Goal: Find contact information: Find contact information

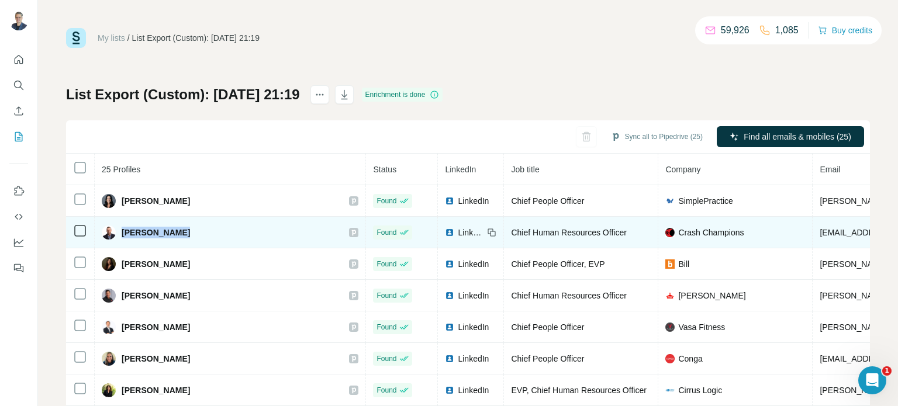
drag, startPoint x: 178, startPoint y: 236, endPoint x: 124, endPoint y: 233, distance: 53.9
click at [124, 233] on div "[PERSON_NAME]" at bounding box center [230, 233] width 257 height 14
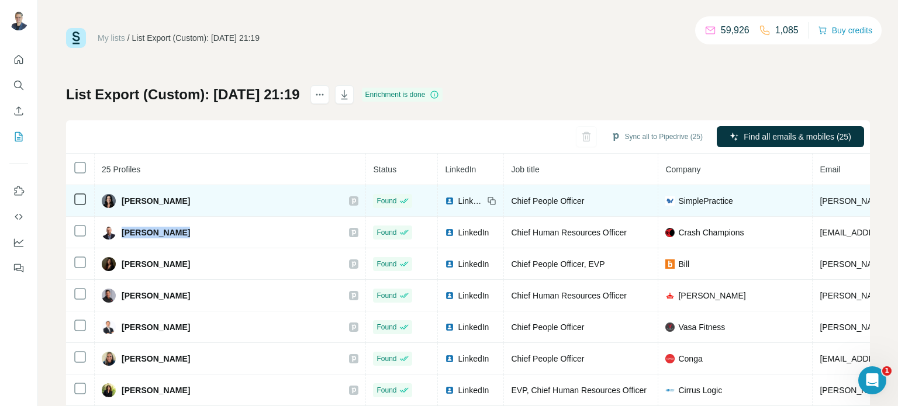
copy span "[PERSON_NAME]"
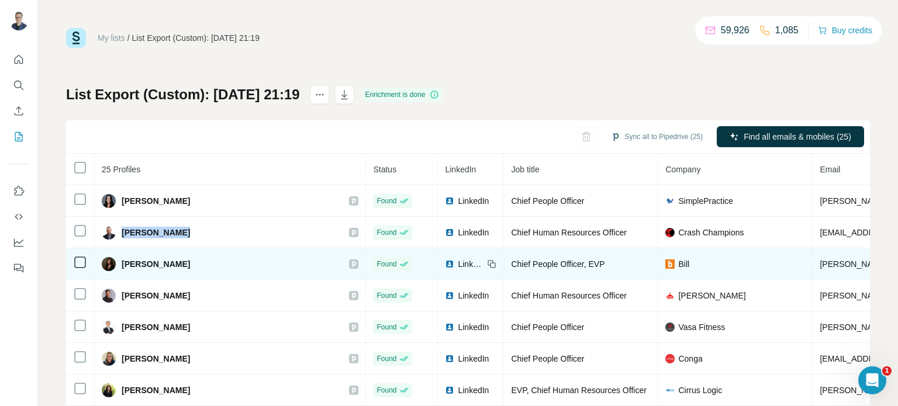
drag, startPoint x: 185, startPoint y: 263, endPoint x: 114, endPoint y: 262, distance: 70.7
click at [114, 262] on div "[PERSON_NAME]" at bounding box center [230, 264] width 257 height 14
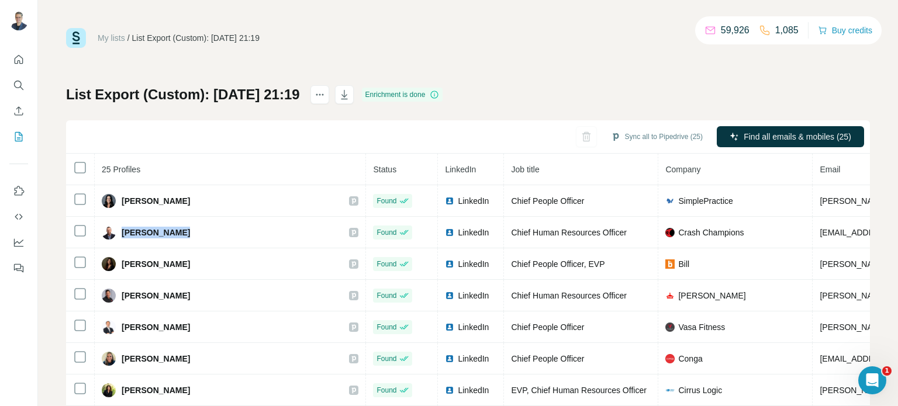
copy div "[PERSON_NAME]"
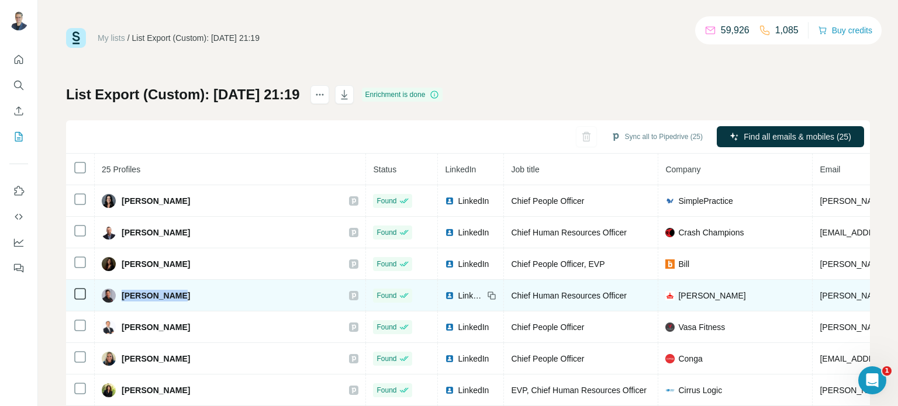
drag, startPoint x: 175, startPoint y: 296, endPoint x: 122, endPoint y: 293, distance: 52.7
click at [122, 293] on div "[PERSON_NAME]" at bounding box center [230, 296] width 257 height 14
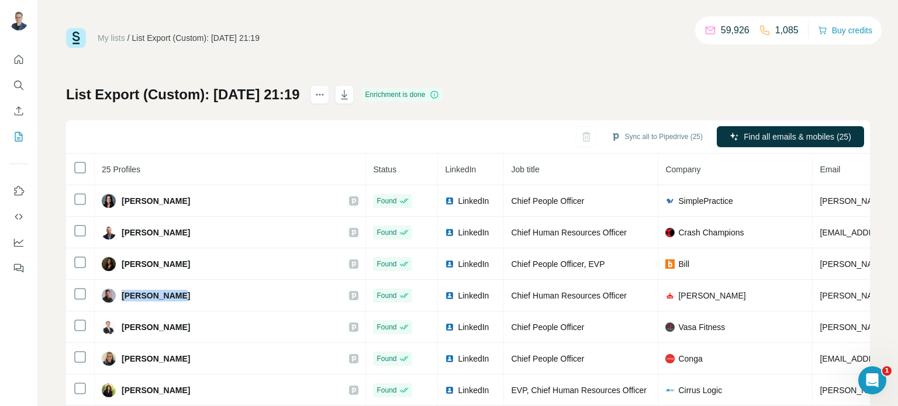
copy span "[PERSON_NAME]"
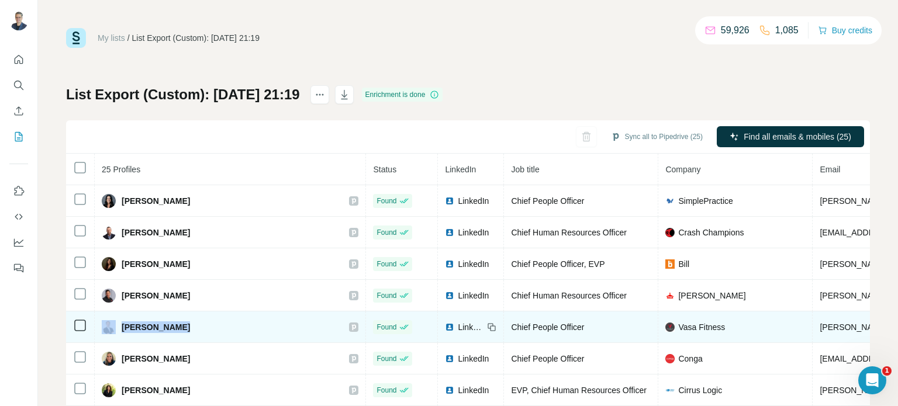
drag, startPoint x: 193, startPoint y: 321, endPoint x: 118, endPoint y: 322, distance: 74.8
click at [118, 322] on div "[PERSON_NAME]" at bounding box center [230, 327] width 257 height 14
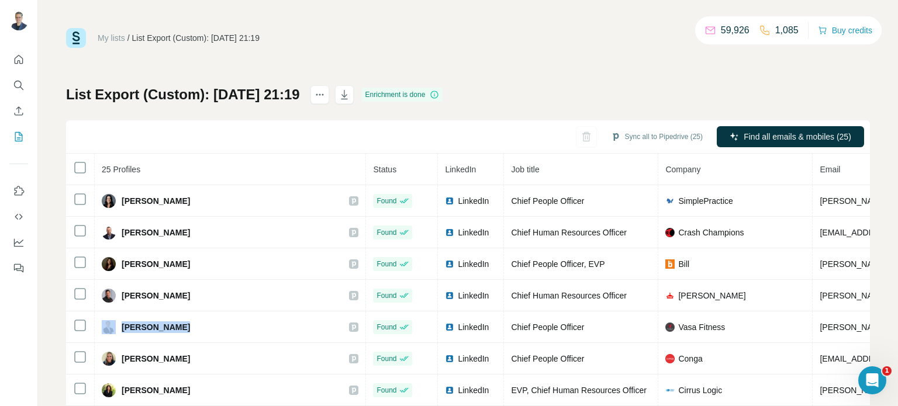
copy div "[PERSON_NAME]"
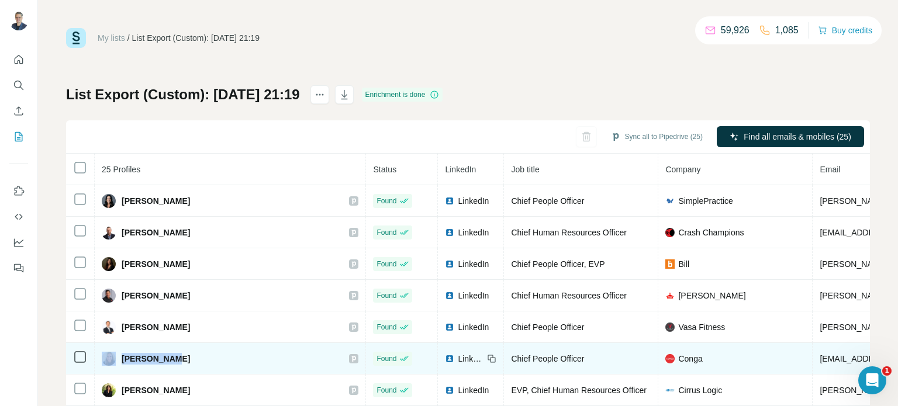
drag, startPoint x: 174, startPoint y: 357, endPoint x: 113, endPoint y: 357, distance: 60.2
click at [113, 357] on div "[PERSON_NAME]" at bounding box center [230, 359] width 257 height 14
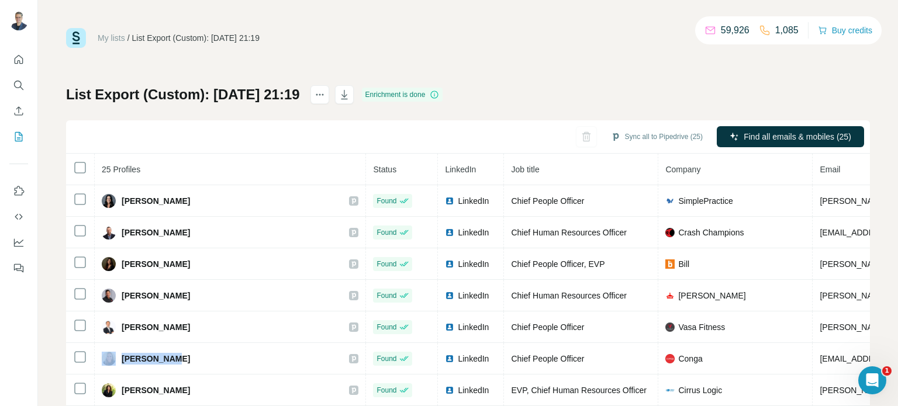
copy div "[PERSON_NAME]"
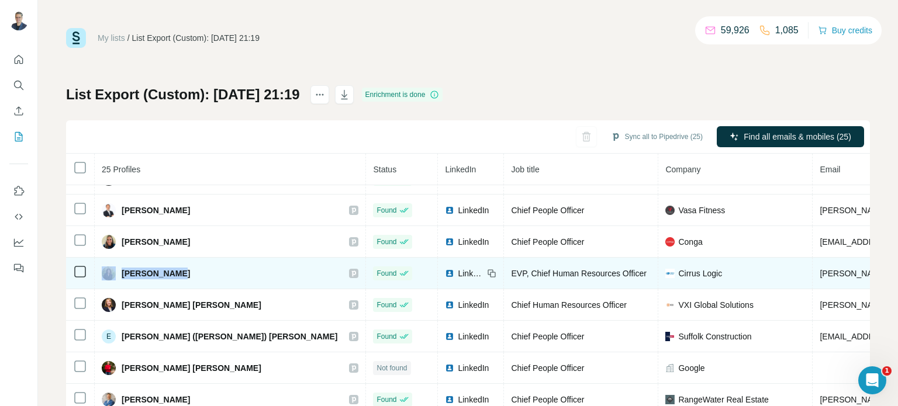
drag, startPoint x: 185, startPoint y: 275, endPoint x: 115, endPoint y: 276, distance: 70.2
click at [115, 276] on div "[PERSON_NAME]" at bounding box center [230, 274] width 257 height 14
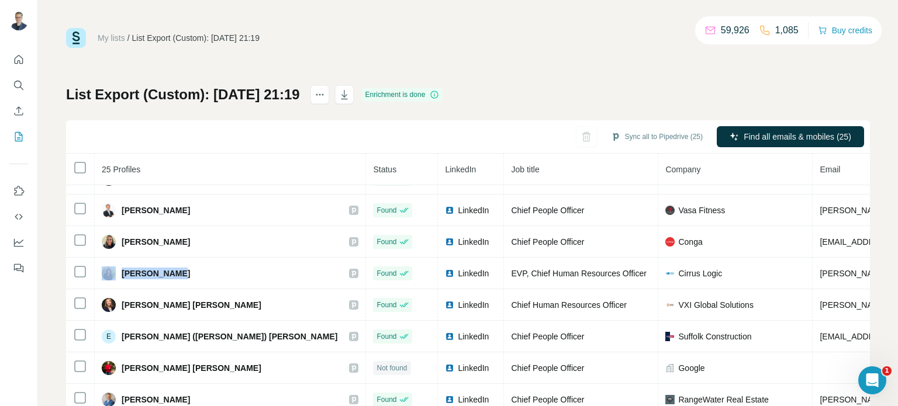
copy div "[PERSON_NAME]"
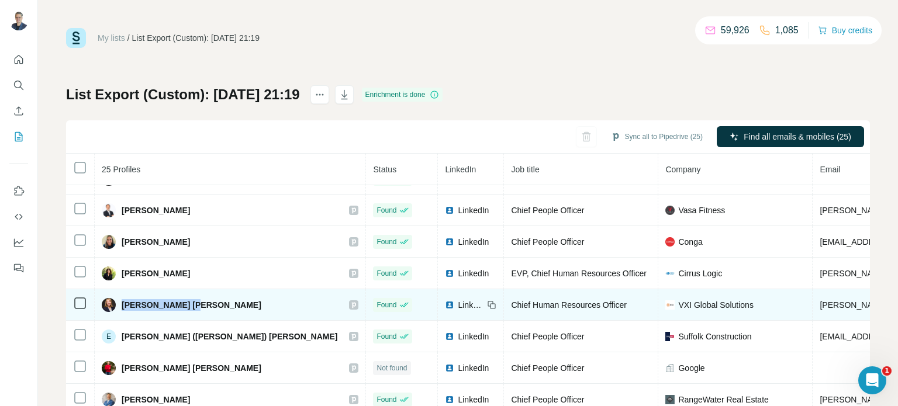
drag, startPoint x: 203, startPoint y: 306, endPoint x: 122, endPoint y: 305, distance: 81.3
click at [122, 305] on div "[PERSON_NAME] [PERSON_NAME]" at bounding box center [230, 305] width 257 height 14
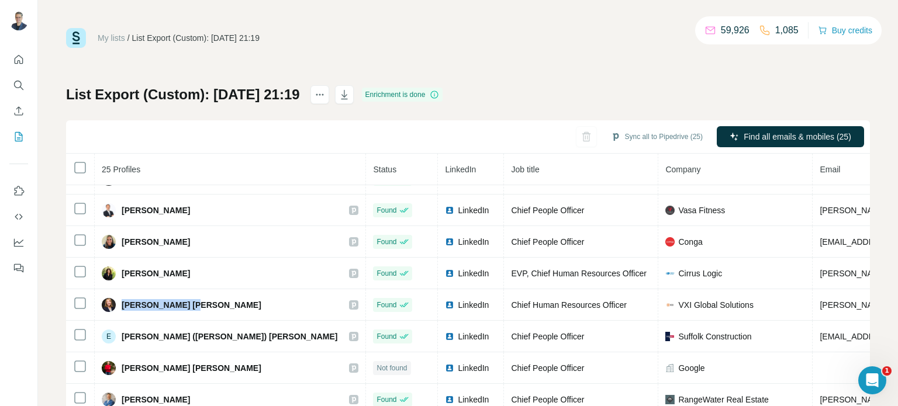
copy span "[PERSON_NAME] [PERSON_NAME]"
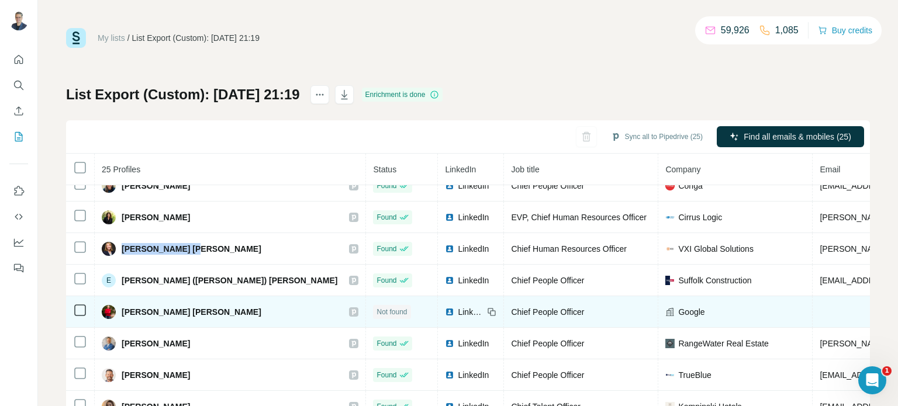
scroll to position [175, 0]
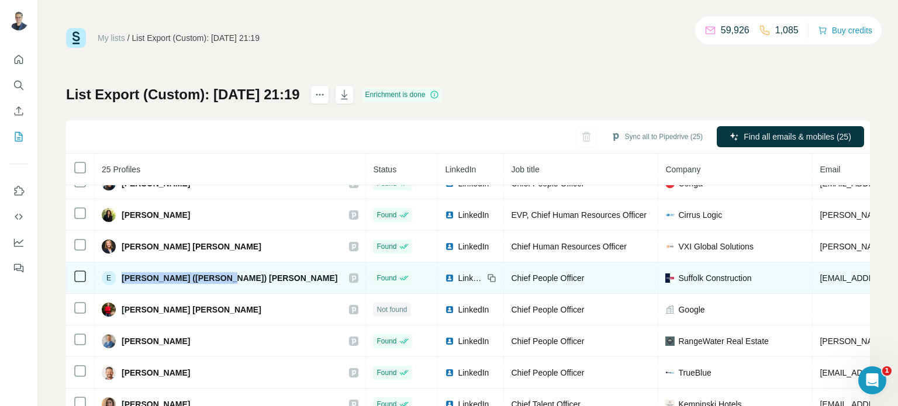
drag, startPoint x: 119, startPoint y: 276, endPoint x: 213, endPoint y: 279, distance: 94.2
click at [213, 279] on div "E [PERSON_NAME] ([PERSON_NAME]) [PERSON_NAME]" at bounding box center [230, 278] width 257 height 14
copy span "[PERSON_NAME] ([PERSON_NAME]) [PERSON_NAME]"
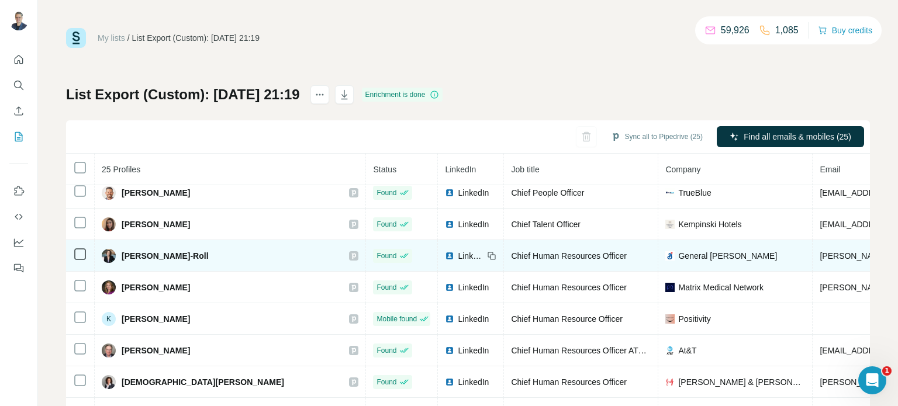
scroll to position [239, 0]
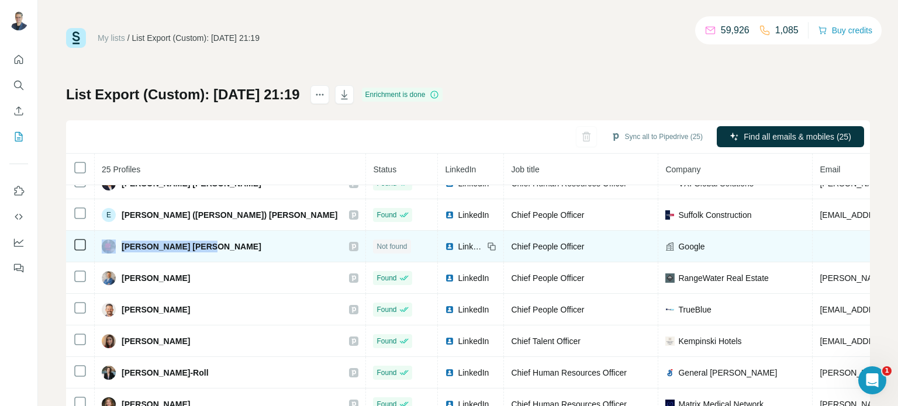
drag, startPoint x: 208, startPoint y: 248, endPoint x: 112, endPoint y: 250, distance: 95.9
click at [112, 250] on div "[PERSON_NAME] [PERSON_NAME]" at bounding box center [230, 247] width 257 height 14
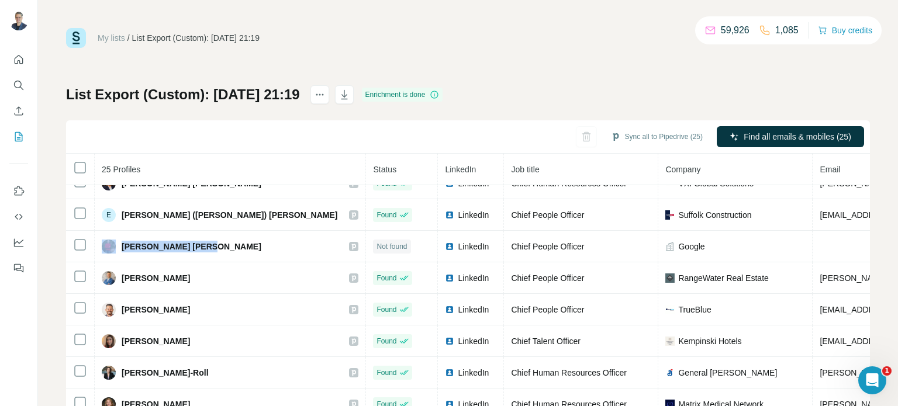
copy div "[PERSON_NAME] [PERSON_NAME]"
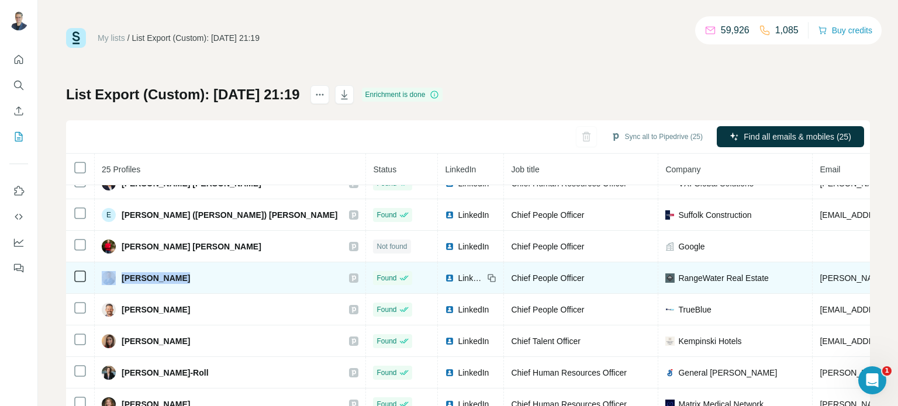
drag, startPoint x: 196, startPoint y: 272, endPoint x: 115, endPoint y: 272, distance: 80.7
click at [115, 272] on div "[PERSON_NAME]" at bounding box center [230, 278] width 257 height 14
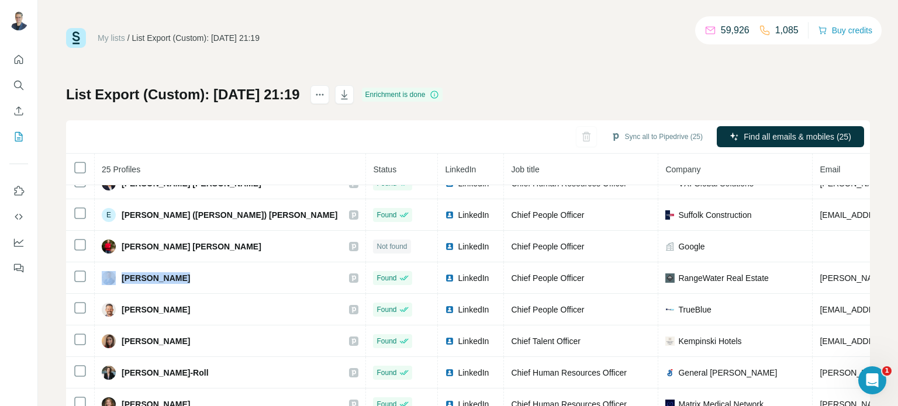
copy div "[PERSON_NAME]"
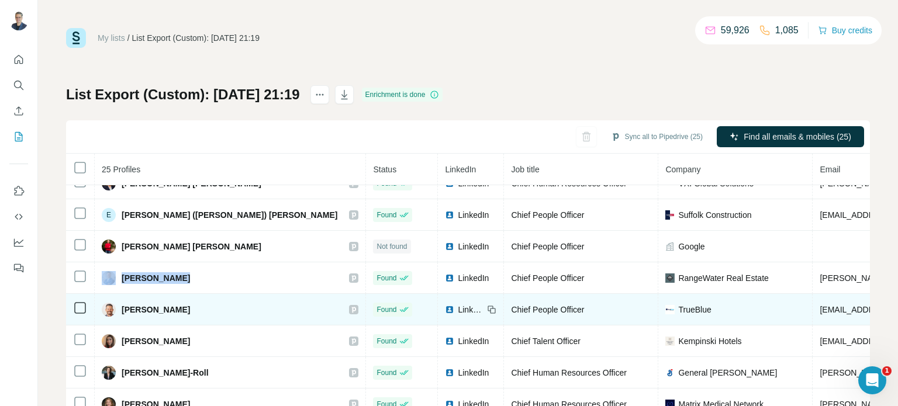
drag, startPoint x: 197, startPoint y: 306, endPoint x: 123, endPoint y: 306, distance: 73.7
click at [123, 306] on div "[PERSON_NAME]" at bounding box center [230, 310] width 257 height 14
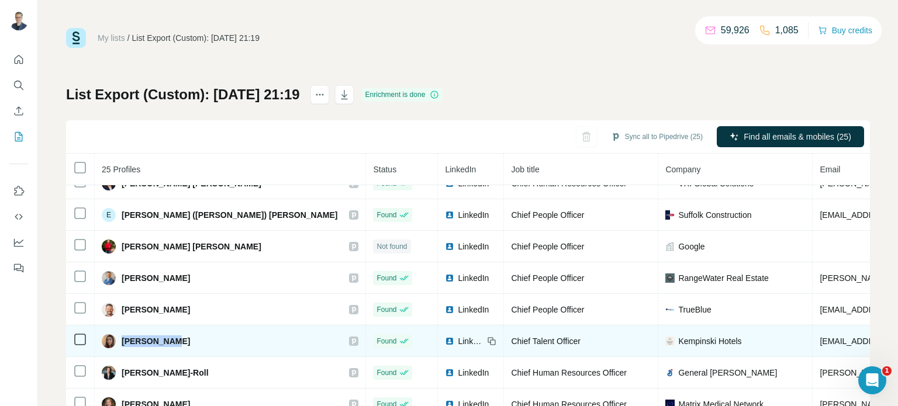
drag, startPoint x: 194, startPoint y: 338, endPoint x: 120, endPoint y: 337, distance: 74.2
click at [120, 337] on div "[PERSON_NAME]" at bounding box center [230, 341] width 257 height 14
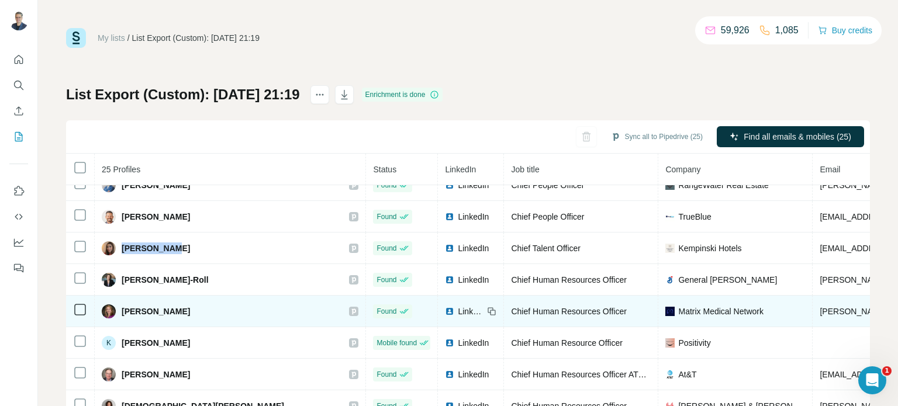
scroll to position [355, 0]
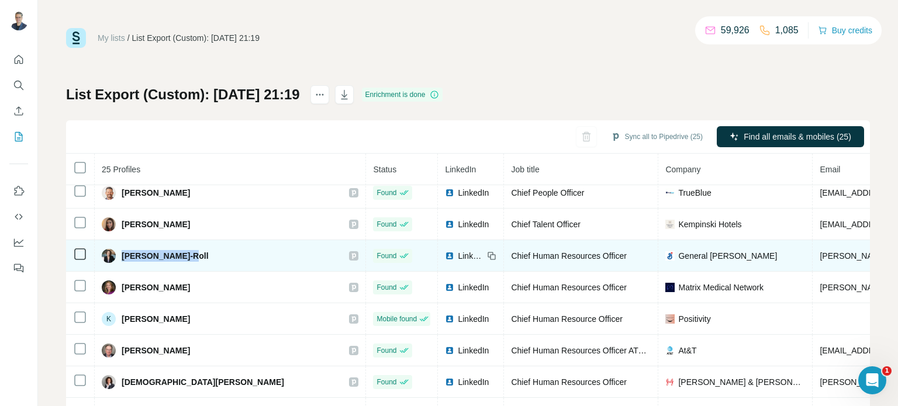
drag, startPoint x: 120, startPoint y: 247, endPoint x: 181, endPoint y: 253, distance: 61.0
click at [181, 253] on div "[PERSON_NAME]-Roll" at bounding box center [155, 256] width 107 height 14
drag, startPoint x: 126, startPoint y: 282, endPoint x: 156, endPoint y: 257, distance: 39.4
click at [110, 282] on div "[PERSON_NAME]" at bounding box center [230, 288] width 257 height 14
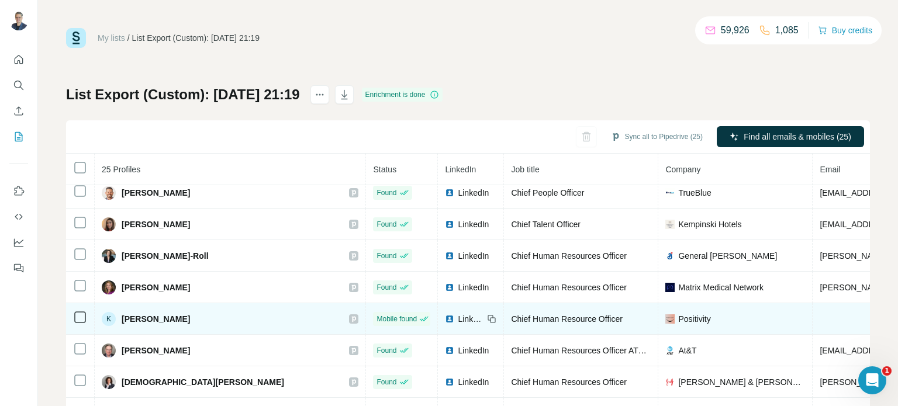
click at [133, 313] on span "[PERSON_NAME]" at bounding box center [156, 319] width 68 height 12
drag, startPoint x: 167, startPoint y: 317, endPoint x: 120, endPoint y: 320, distance: 46.9
click at [120, 320] on div "K [PERSON_NAME]" at bounding box center [230, 319] width 257 height 14
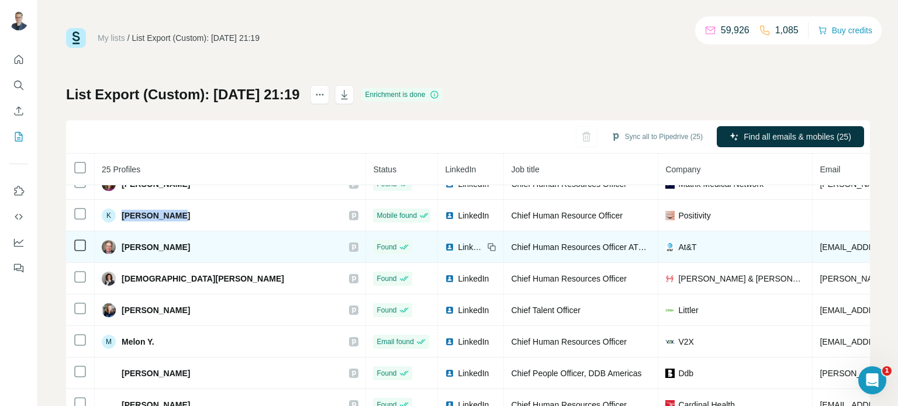
scroll to position [472, 0]
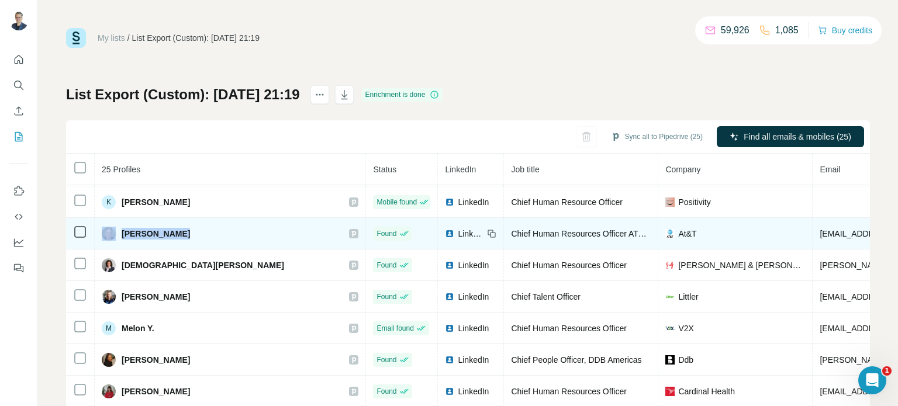
drag, startPoint x: 190, startPoint y: 230, endPoint x: 116, endPoint y: 229, distance: 74.3
click at [116, 229] on div "[PERSON_NAME]" at bounding box center [230, 234] width 257 height 14
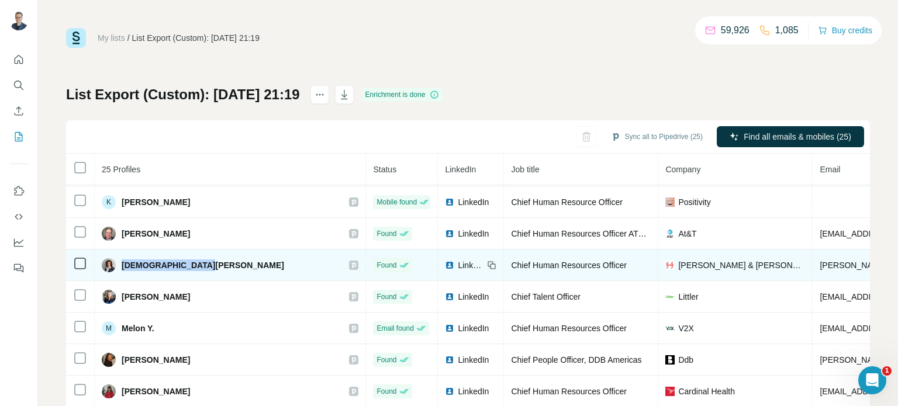
drag, startPoint x: 122, startPoint y: 259, endPoint x: 190, endPoint y: 258, distance: 67.8
click at [190, 260] on span "[DEMOGRAPHIC_DATA][PERSON_NAME]" at bounding box center [203, 266] width 163 height 12
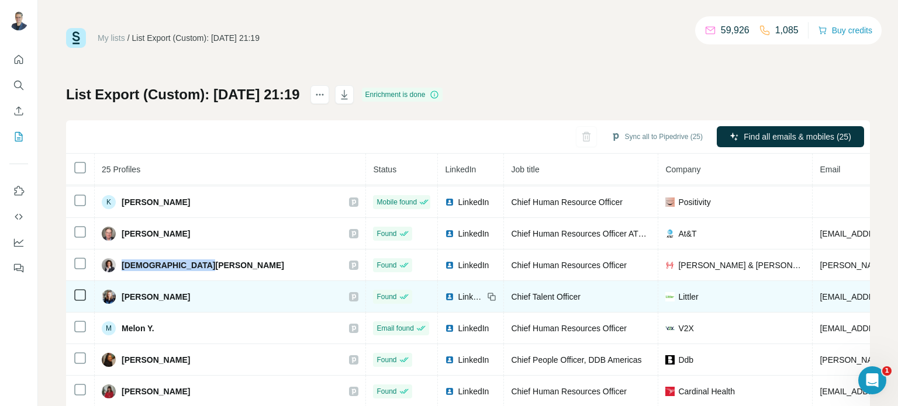
scroll to position [512, 0]
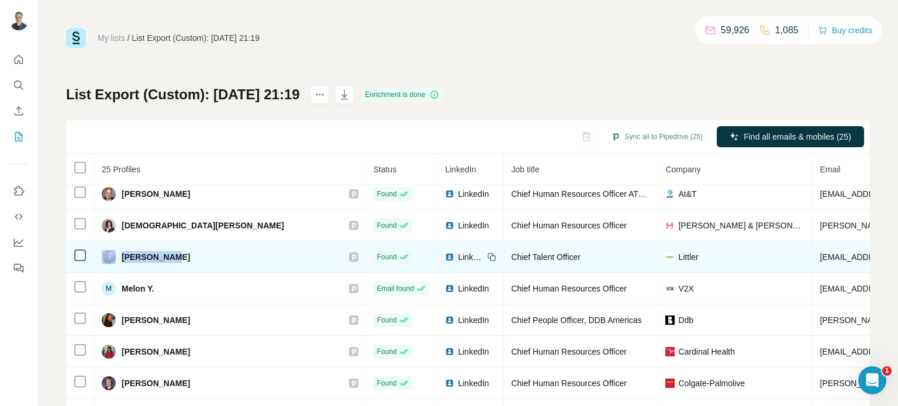
drag, startPoint x: 177, startPoint y: 252, endPoint x: 116, endPoint y: 252, distance: 60.8
click at [116, 252] on div "[PERSON_NAME]" at bounding box center [230, 257] width 257 height 14
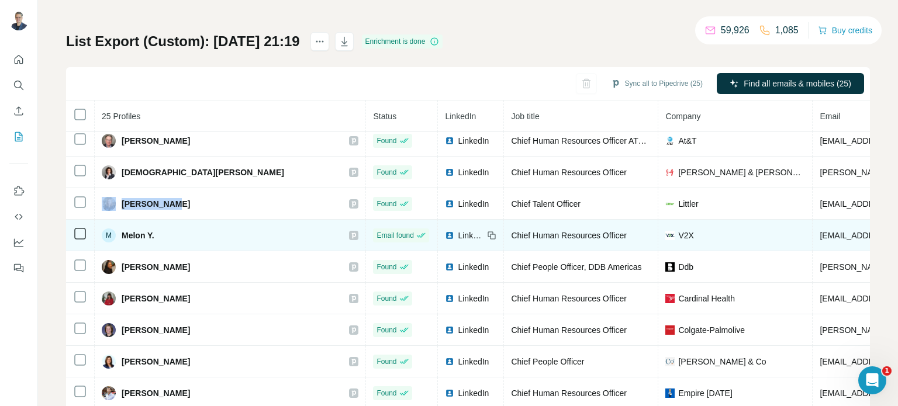
scroll to position [84, 0]
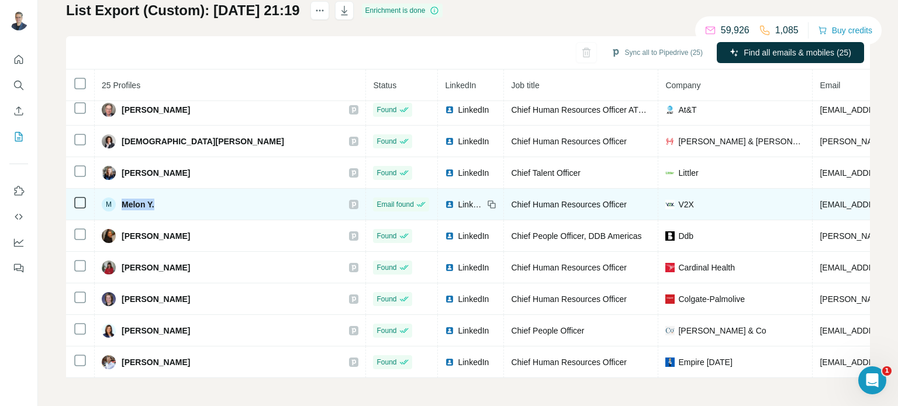
drag, startPoint x: 160, startPoint y: 199, endPoint x: 118, endPoint y: 199, distance: 42.1
click at [118, 199] on div "M Melon Y." at bounding box center [230, 205] width 257 height 14
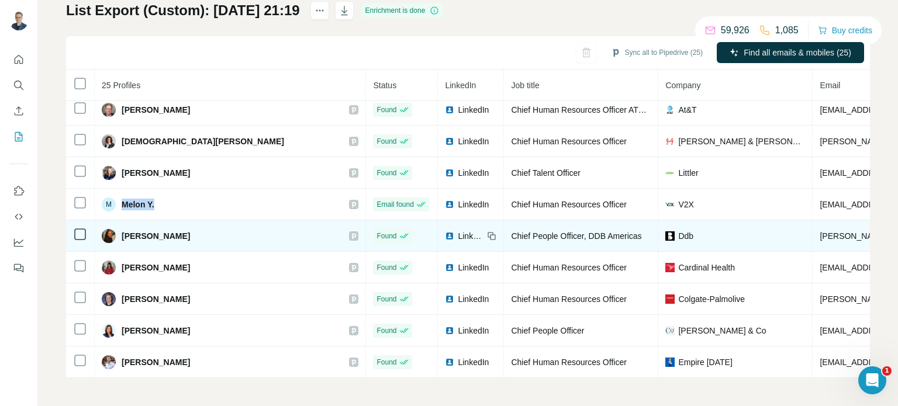
drag, startPoint x: 121, startPoint y: 231, endPoint x: 202, endPoint y: 229, distance: 81.3
click at [190, 230] on span "[PERSON_NAME]" at bounding box center [156, 236] width 68 height 12
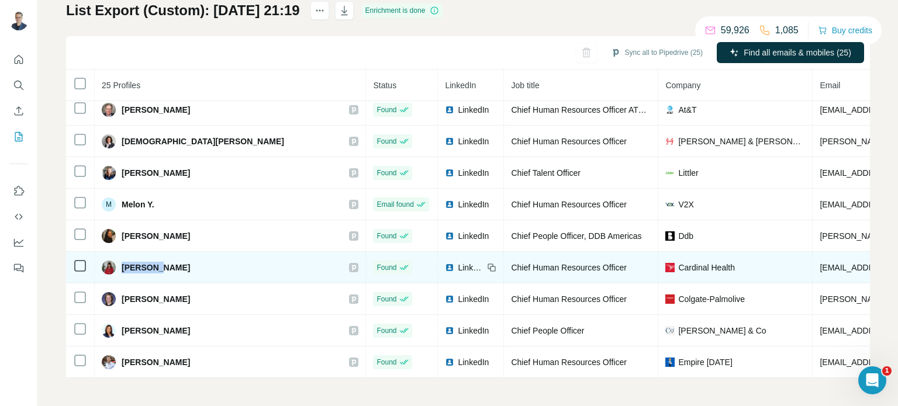
drag, startPoint x: 164, startPoint y: 263, endPoint x: 122, endPoint y: 263, distance: 42.1
click at [122, 263] on div "[PERSON_NAME]" at bounding box center [230, 268] width 257 height 14
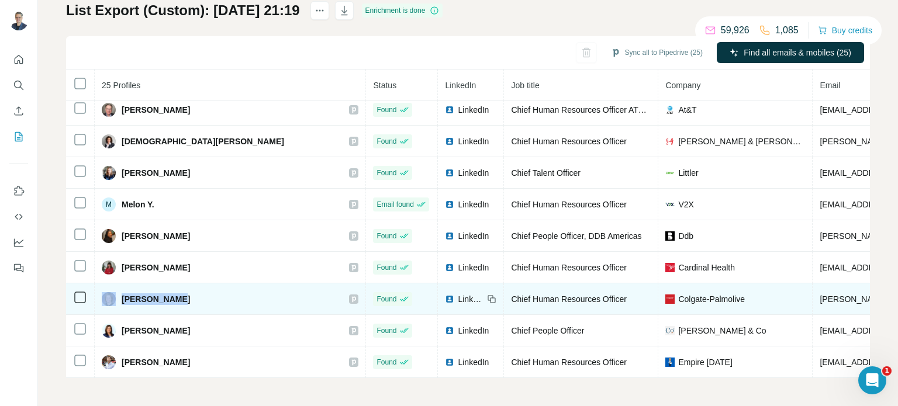
drag, startPoint x: 177, startPoint y: 299, endPoint x: 88, endPoint y: 298, distance: 88.3
click at [88, 298] on tr "[PERSON_NAME] Found LinkedIn Chief Human Resources Officer Colgate-Palmolive [P…" at bounding box center [773, 300] width 1415 height 32
click at [180, 298] on div "[PERSON_NAME]" at bounding box center [230, 299] width 257 height 14
drag, startPoint x: 189, startPoint y: 298, endPoint x: 122, endPoint y: 296, distance: 67.3
click at [122, 296] on div "[PERSON_NAME]" at bounding box center [230, 299] width 257 height 14
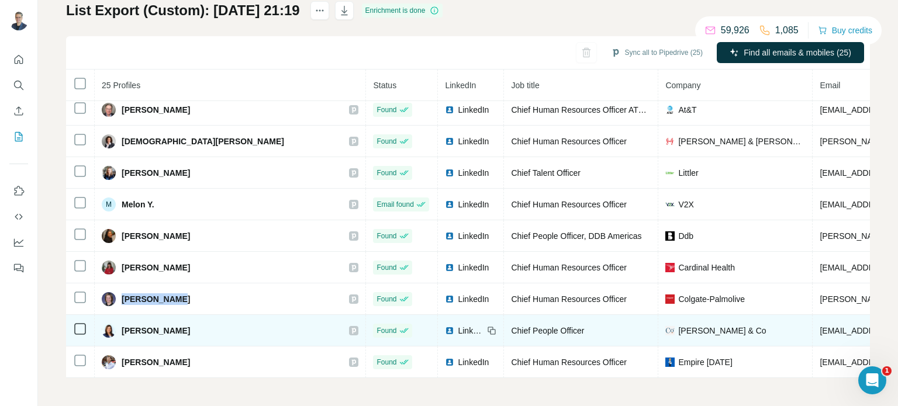
drag, startPoint x: 206, startPoint y: 328, endPoint x: 120, endPoint y: 327, distance: 85.9
click at [120, 327] on div "[PERSON_NAME]" at bounding box center [230, 331] width 257 height 14
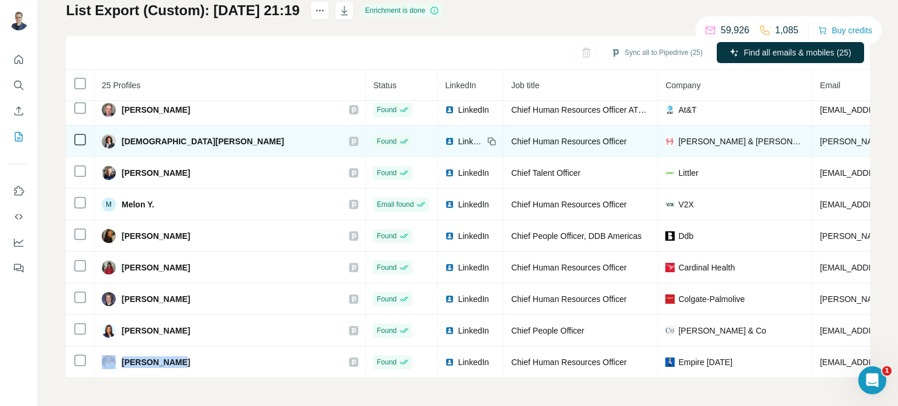
drag, startPoint x: 181, startPoint y: 360, endPoint x: 288, endPoint y: 149, distance: 236.1
click at [119, 356] on div "[PERSON_NAME]" at bounding box center [230, 362] width 257 height 14
